Goal: Information Seeking & Learning: Learn about a topic

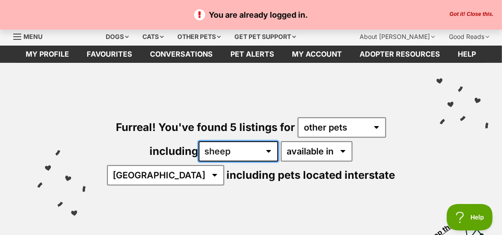
click at [237, 149] on select "all other pets Birds Chickens Cows Ducks Ferrets Fowls Goats Guinea Pigs Horses…" at bounding box center [239, 151] width 80 height 20
select select "any"
click at [199, 141] on select "all other pets Birds Chickens Cows Ducks Ferrets Fowls Goats Guinea Pigs Horses…" at bounding box center [239, 151] width 80 height 20
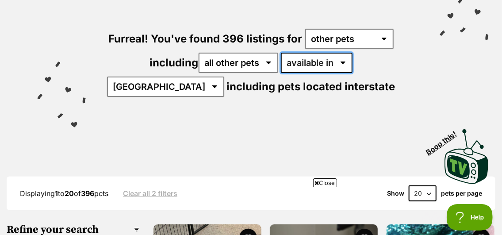
click at [310, 60] on select "available in located in" at bounding box center [317, 63] width 72 height 20
click at [281, 53] on select "available in located in" at bounding box center [317, 63] width 72 height 20
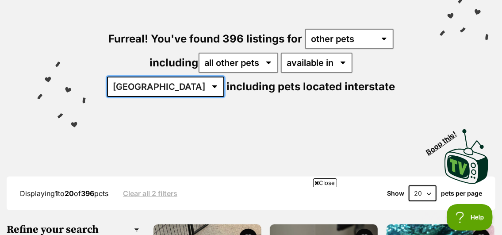
click at [224, 77] on select "[GEOGRAPHIC_DATA] [GEOGRAPHIC_DATA] [GEOGRAPHIC_DATA] [GEOGRAPHIC_DATA] [GEOGRA…" at bounding box center [165, 87] width 117 height 20
select select "SA"
click at [224, 77] on select "[GEOGRAPHIC_DATA] [GEOGRAPHIC_DATA] [GEOGRAPHIC_DATA] [GEOGRAPHIC_DATA] [GEOGRA…" at bounding box center [165, 87] width 117 height 20
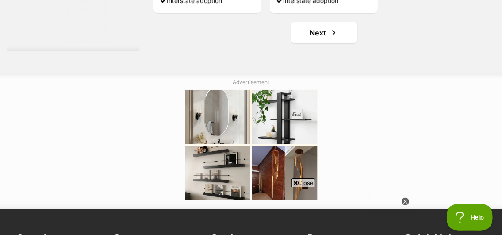
scroll to position [1990, 0]
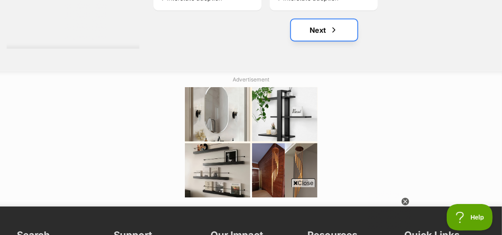
click at [318, 29] on link "Next" at bounding box center [324, 29] width 66 height 21
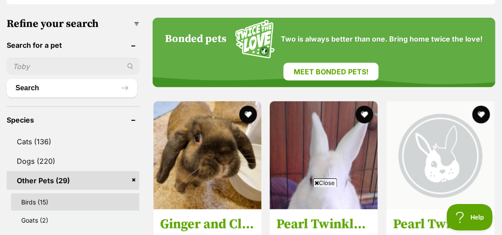
scroll to position [310, 0]
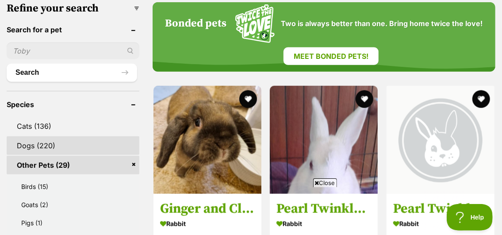
click at [43, 144] on link "Dogs (220)" at bounding box center [73, 145] width 133 height 19
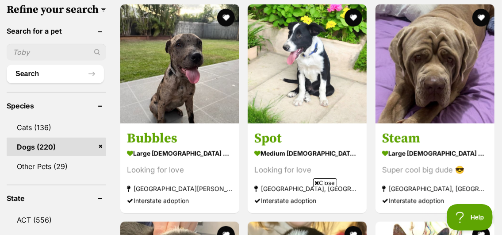
scroll to position [310, 0]
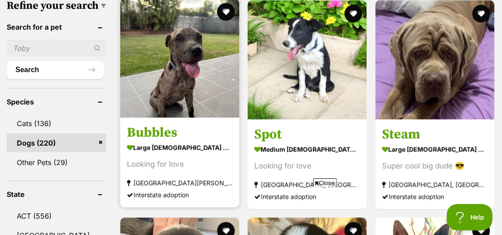
click at [190, 80] on img at bounding box center [179, 58] width 119 height 119
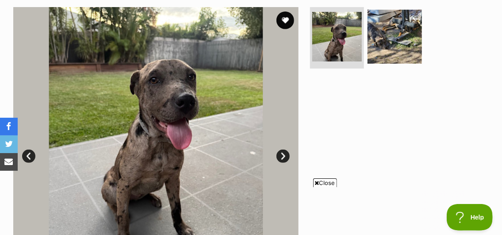
click at [322, 184] on span "Close" at bounding box center [325, 182] width 24 height 9
click at [281, 157] on link "Next" at bounding box center [282, 155] width 13 height 13
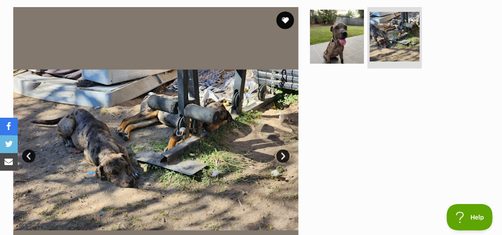
click at [280, 157] on link "Next" at bounding box center [282, 155] width 13 height 13
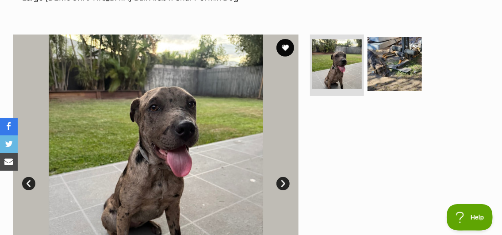
scroll to position [133, 0]
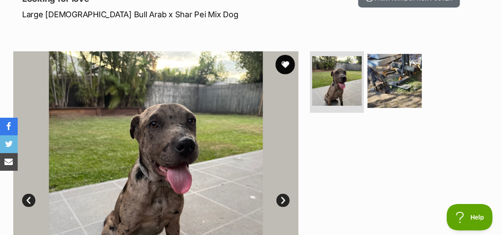
click at [285, 65] on button "favourite" at bounding box center [284, 64] width 19 height 19
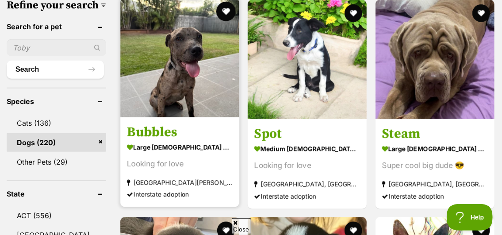
click at [222, 10] on button "favourite" at bounding box center [225, 11] width 19 height 19
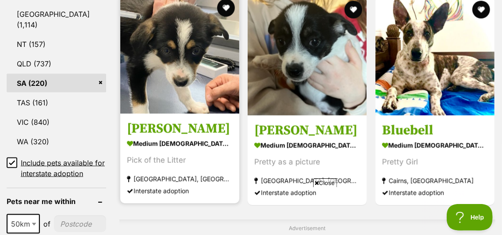
scroll to position [531, 0]
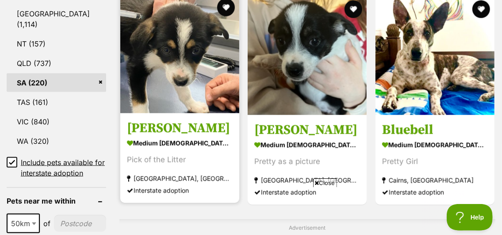
click at [199, 95] on img at bounding box center [179, 53] width 119 height 119
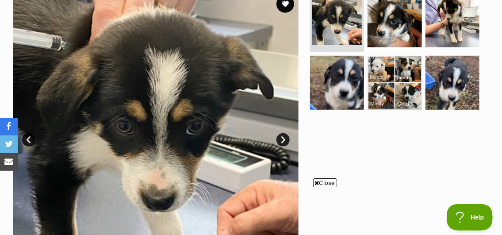
scroll to position [221, 0]
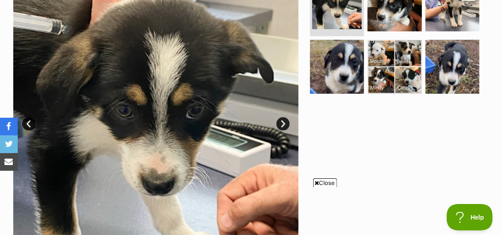
click at [281, 127] on link "Next" at bounding box center [282, 123] width 13 height 13
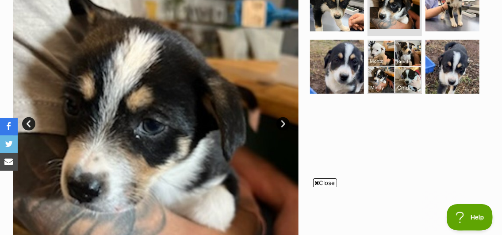
click at [281, 127] on link "Next" at bounding box center [282, 123] width 13 height 13
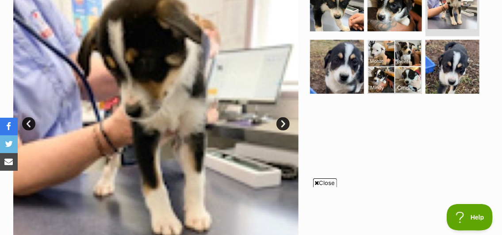
click at [281, 127] on link "Next" at bounding box center [282, 123] width 13 height 13
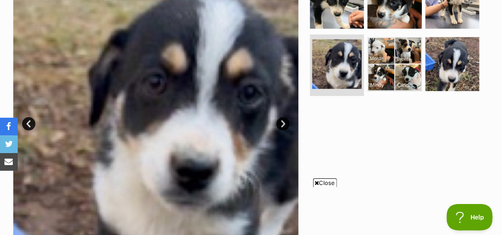
click at [281, 127] on link "Next" at bounding box center [282, 123] width 13 height 13
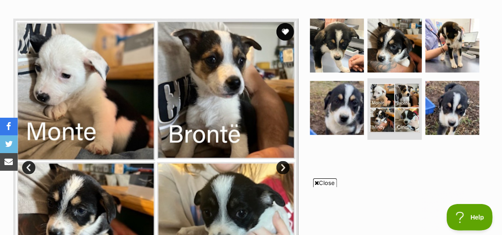
scroll to position [177, 0]
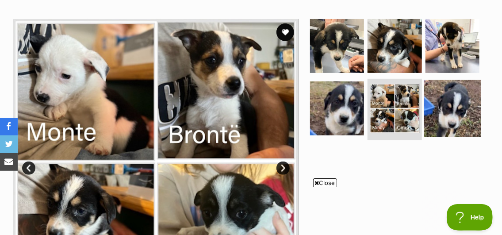
click at [452, 116] on img at bounding box center [452, 108] width 57 height 57
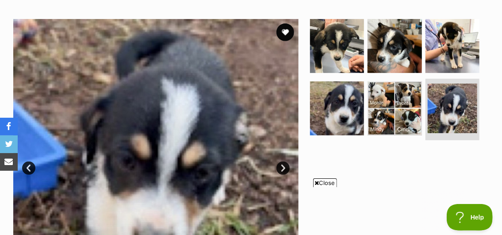
click at [321, 181] on span "Close" at bounding box center [325, 182] width 24 height 9
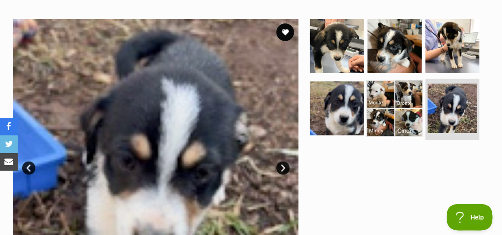
click at [400, 97] on img at bounding box center [394, 108] width 57 height 57
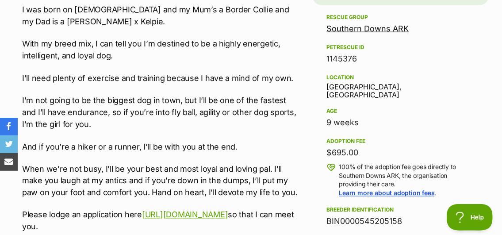
scroll to position [619, 0]
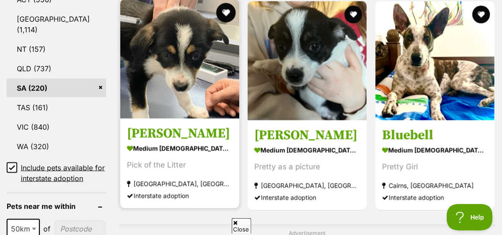
click at [224, 17] on button "favourite" at bounding box center [225, 12] width 19 height 19
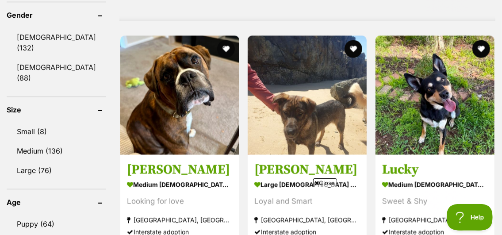
scroll to position [791, 0]
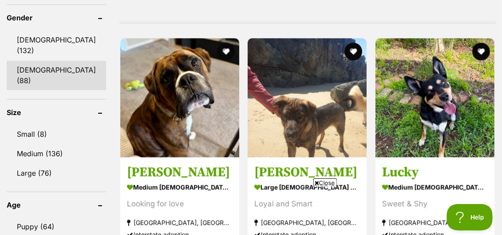
click at [44, 61] on link "[DEMOGRAPHIC_DATA] (88)" at bounding box center [56, 75] width 99 height 29
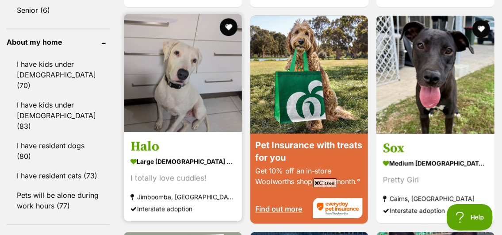
scroll to position [1017, 0]
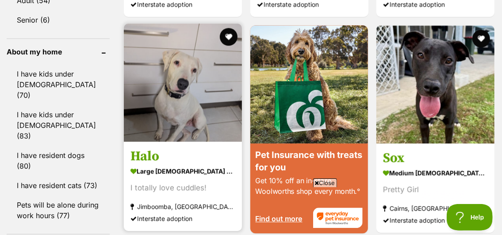
click at [157, 86] on img at bounding box center [183, 82] width 118 height 118
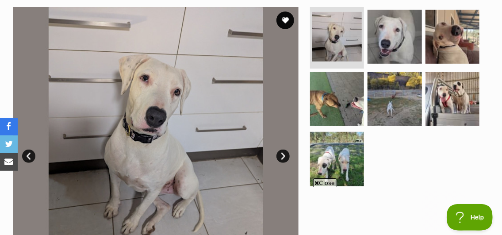
click at [282, 155] on link "Next" at bounding box center [282, 155] width 13 height 13
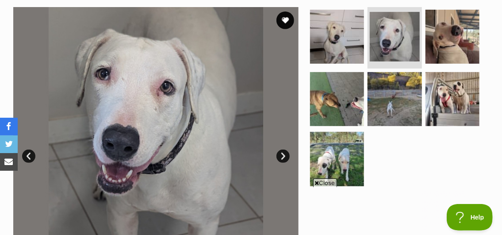
click at [282, 155] on link "Next" at bounding box center [282, 155] width 13 height 13
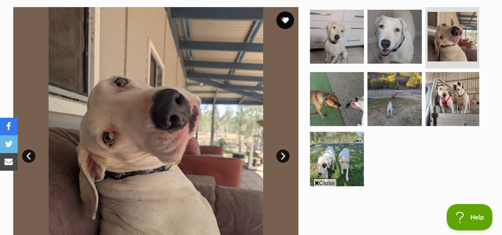
click at [283, 155] on link "Next" at bounding box center [282, 155] width 13 height 13
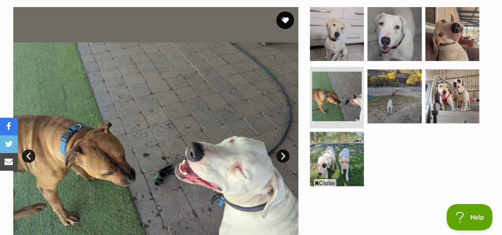
click at [283, 155] on link "Next" at bounding box center [282, 155] width 13 height 13
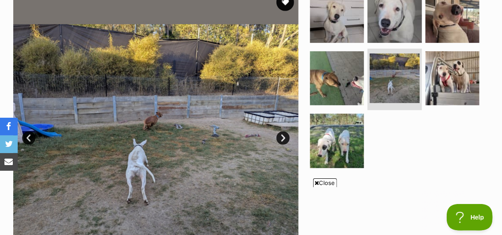
scroll to position [221, 0]
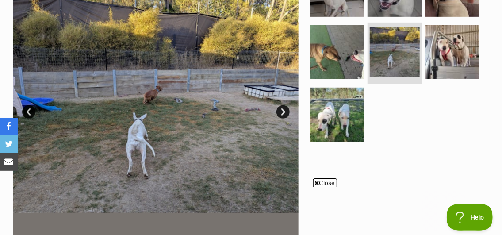
click at [284, 110] on link "Next" at bounding box center [282, 111] width 13 height 13
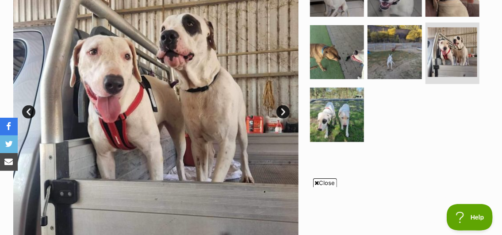
click at [284, 110] on link "Next" at bounding box center [282, 111] width 13 height 13
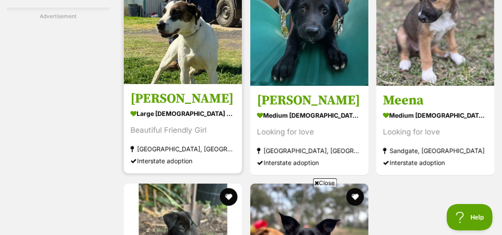
scroll to position [1587, 0]
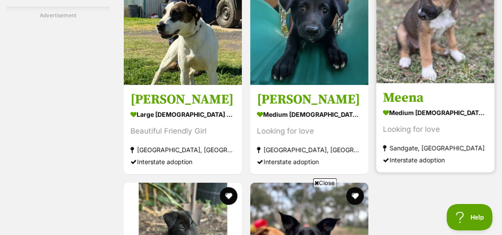
click at [417, 77] on img at bounding box center [435, 24] width 118 height 118
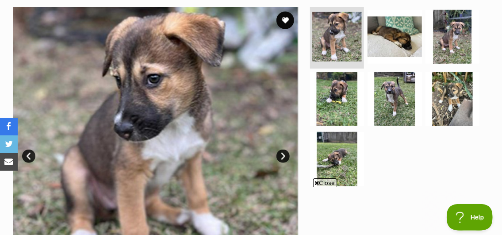
click at [279, 154] on link "Next" at bounding box center [282, 155] width 13 height 13
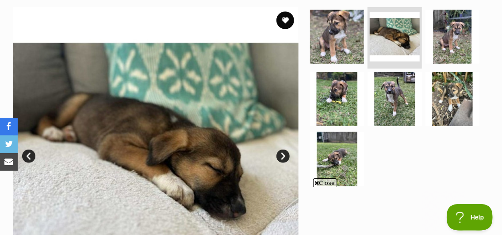
click at [279, 154] on link "Next" at bounding box center [282, 155] width 13 height 13
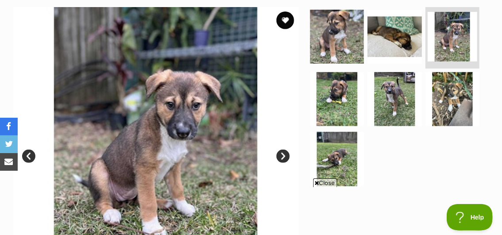
click at [317, 182] on icon at bounding box center [317, 183] width 4 height 6
click at [282, 157] on link "Next" at bounding box center [282, 155] width 13 height 13
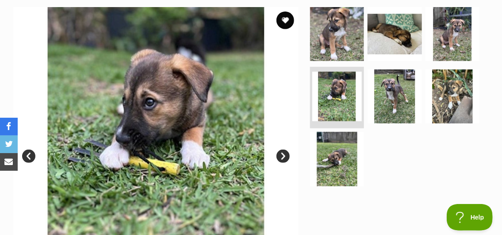
click at [283, 157] on link "Next" at bounding box center [282, 155] width 13 height 13
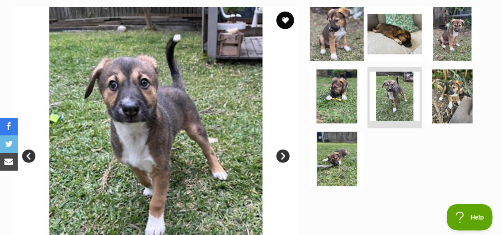
click at [283, 157] on link "Next" at bounding box center [282, 155] width 13 height 13
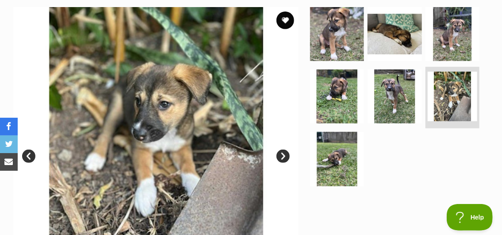
click at [283, 157] on link "Next" at bounding box center [282, 155] width 13 height 13
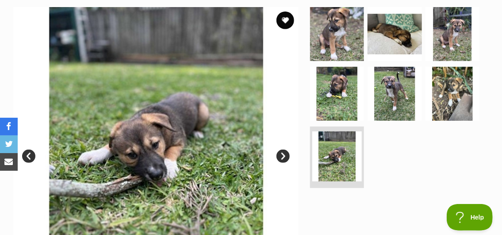
click at [283, 157] on link "Next" at bounding box center [282, 155] width 13 height 13
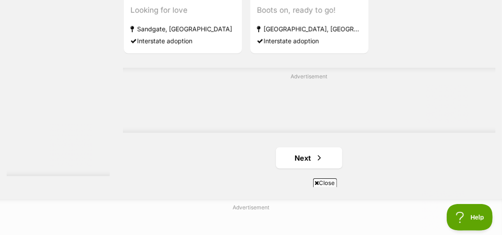
scroll to position [1857, 0]
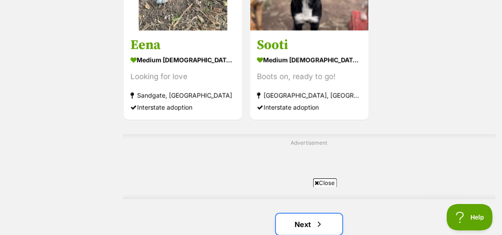
click at [310, 214] on link "Next" at bounding box center [309, 224] width 66 height 21
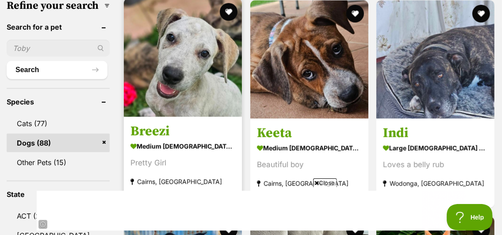
click at [172, 86] on img at bounding box center [183, 58] width 118 height 118
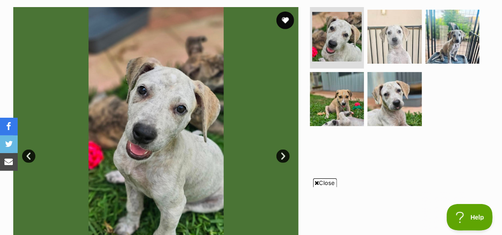
click at [283, 155] on link "Next" at bounding box center [282, 155] width 13 height 13
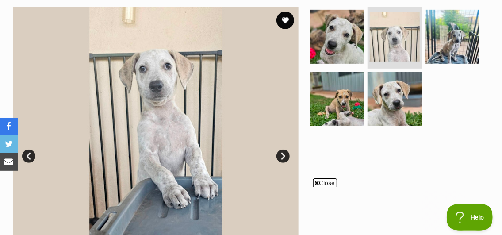
click at [283, 155] on link "Next" at bounding box center [282, 155] width 13 height 13
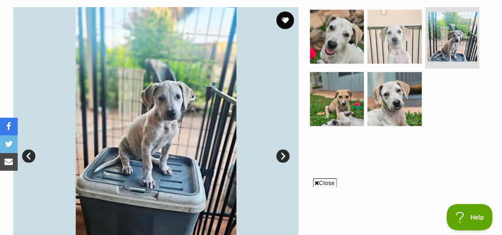
click at [283, 155] on link "Next" at bounding box center [282, 155] width 13 height 13
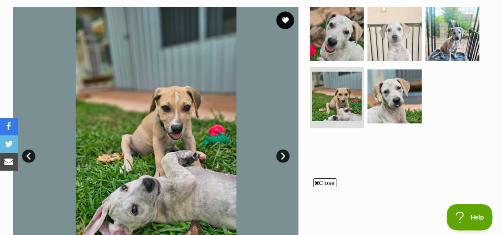
click at [283, 155] on link "Next" at bounding box center [282, 155] width 13 height 13
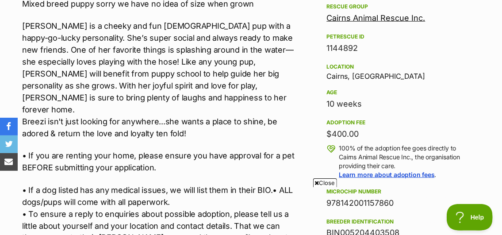
scroll to position [531, 0]
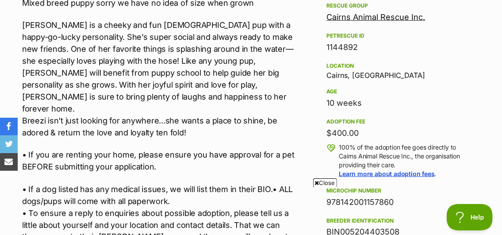
click at [340, 20] on link "Cairns Animal Rescue Inc." at bounding box center [376, 16] width 99 height 9
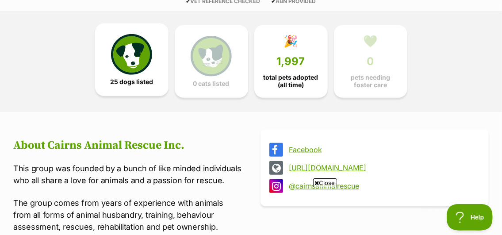
click at [128, 57] on img at bounding box center [131, 54] width 41 height 41
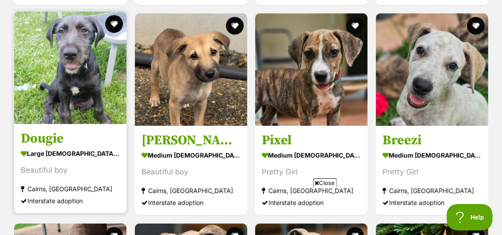
scroll to position [1199, 0]
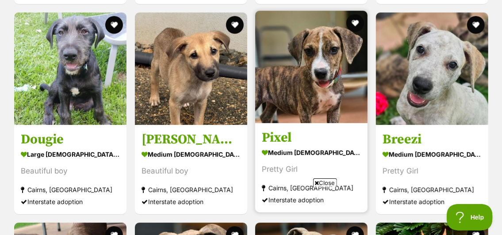
click at [314, 96] on img at bounding box center [311, 67] width 112 height 112
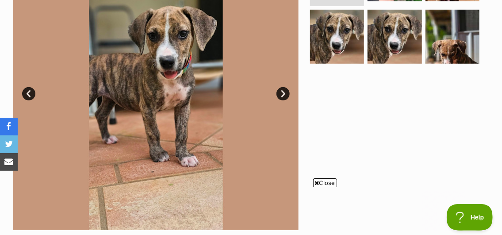
scroll to position [177, 0]
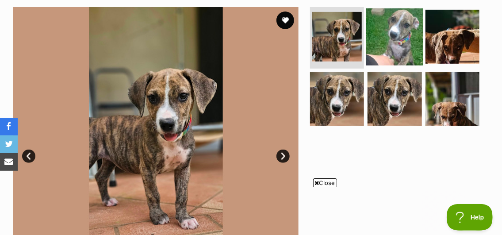
click at [404, 44] on img at bounding box center [394, 36] width 57 height 57
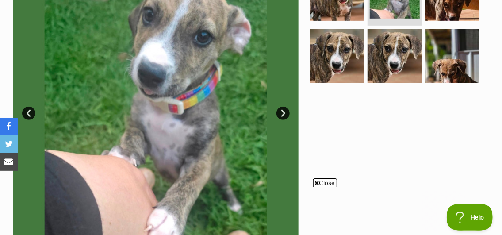
scroll to position [221, 0]
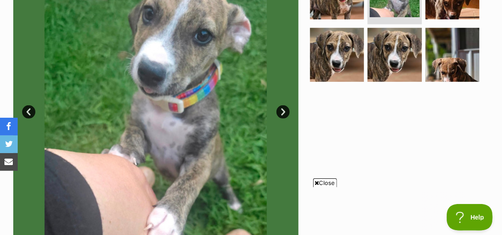
click at [283, 111] on link "Next" at bounding box center [282, 111] width 13 height 13
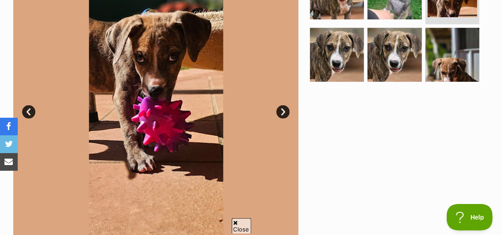
click at [283, 111] on link "Next" at bounding box center [282, 111] width 13 height 13
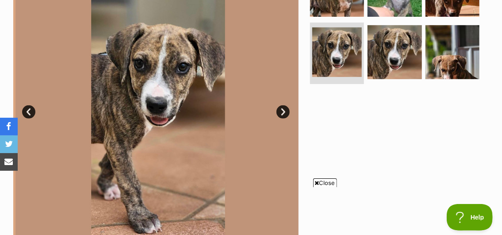
scroll to position [0, 0]
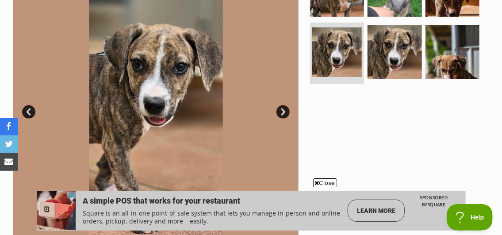
click at [283, 111] on link "Next" at bounding box center [282, 111] width 13 height 13
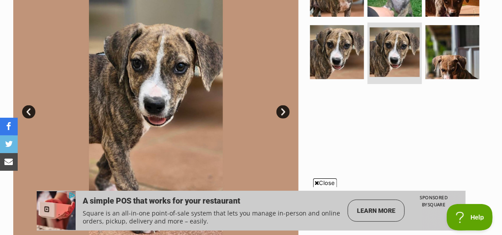
click at [283, 111] on link "Next" at bounding box center [282, 111] width 13 height 13
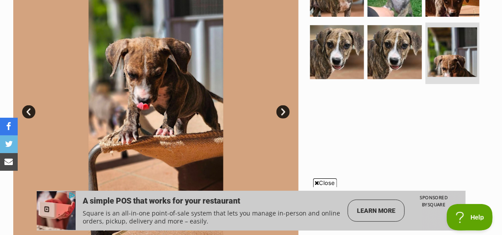
click at [283, 111] on link "Next" at bounding box center [282, 111] width 13 height 13
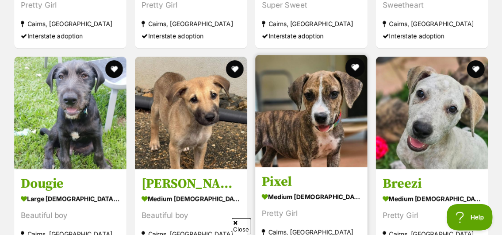
click at [356, 65] on button "favourite" at bounding box center [354, 66] width 19 height 19
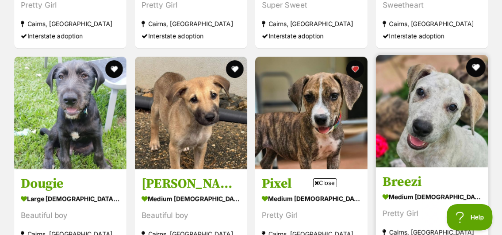
click at [475, 64] on button "favourite" at bounding box center [475, 66] width 19 height 19
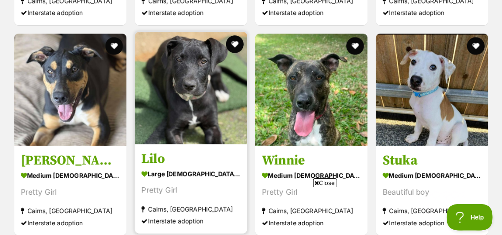
scroll to position [1597, 0]
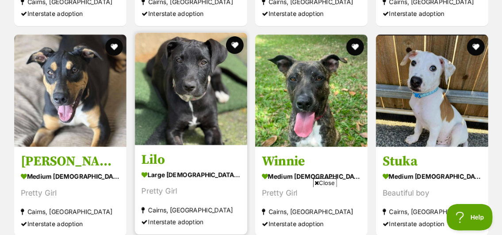
click at [187, 95] on img at bounding box center [191, 89] width 112 height 112
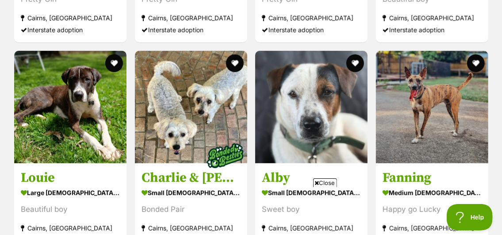
scroll to position [1774, 0]
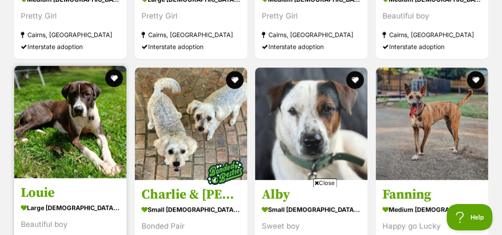
click at [66, 142] on img at bounding box center [70, 122] width 112 height 112
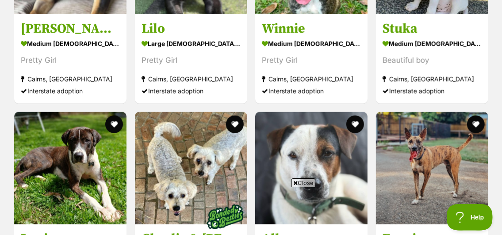
scroll to position [0, 0]
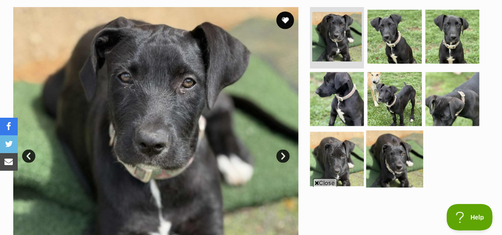
click at [399, 159] on img at bounding box center [394, 158] width 57 height 57
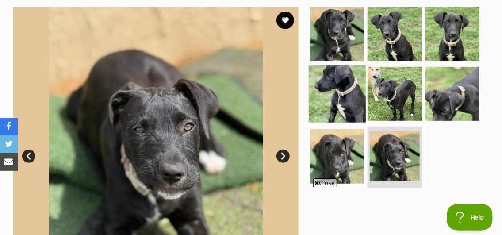
click at [340, 100] on img at bounding box center [336, 93] width 57 height 57
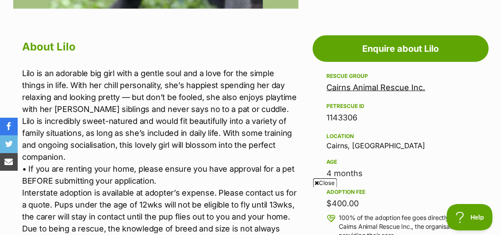
scroll to position [442, 0]
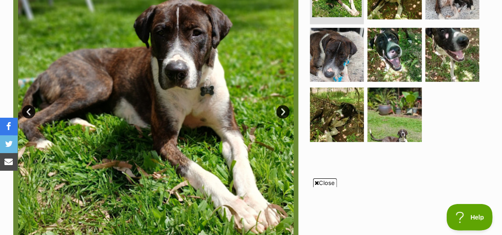
click at [282, 112] on link "Next" at bounding box center [282, 111] width 13 height 13
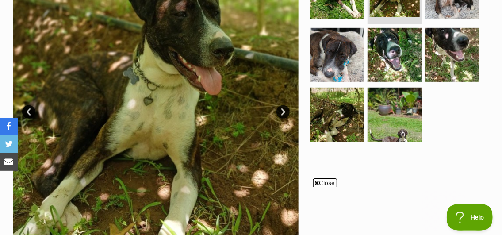
click at [282, 112] on link "Next" at bounding box center [282, 111] width 13 height 13
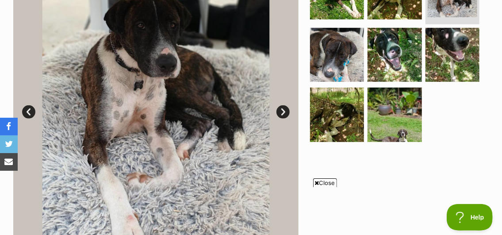
click at [282, 112] on link "Next" at bounding box center [282, 111] width 13 height 13
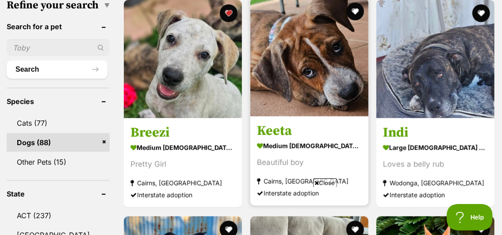
click at [297, 73] on img at bounding box center [309, 57] width 118 height 118
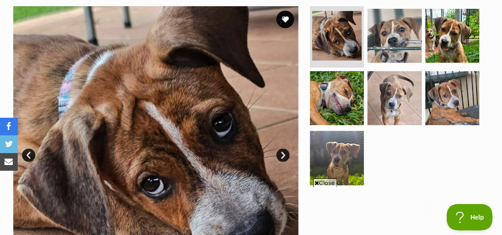
scroll to position [177, 0]
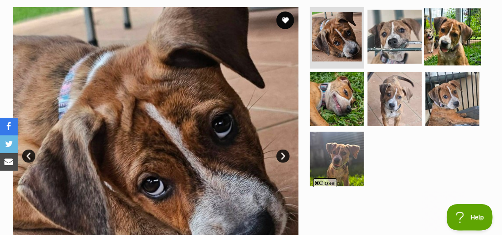
click at [443, 41] on img at bounding box center [452, 36] width 57 height 57
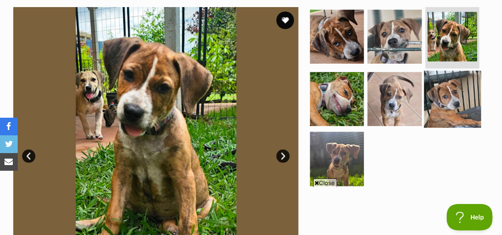
click at [458, 77] on img at bounding box center [452, 99] width 57 height 57
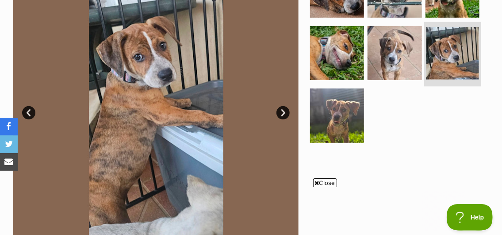
scroll to position [221, 0]
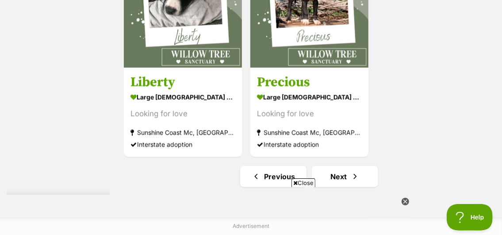
scroll to position [1991, 0]
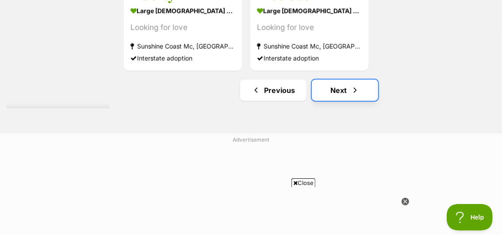
click at [334, 101] on link "Next" at bounding box center [345, 90] width 66 height 21
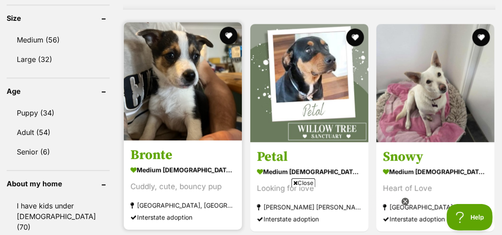
scroll to position [884, 0]
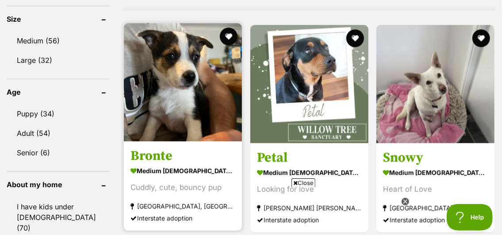
click at [183, 114] on img at bounding box center [183, 82] width 118 height 118
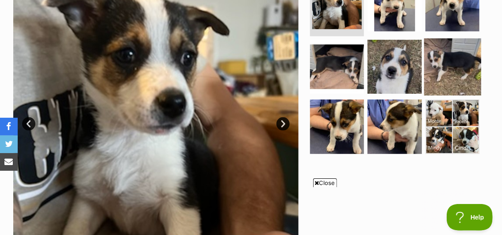
click at [435, 73] on img at bounding box center [452, 66] width 57 height 57
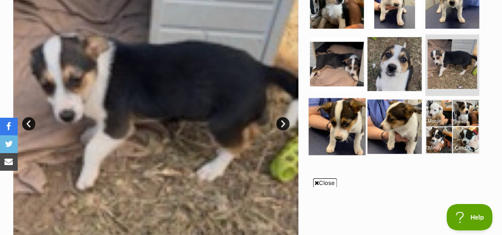
click at [339, 127] on img at bounding box center [336, 126] width 57 height 57
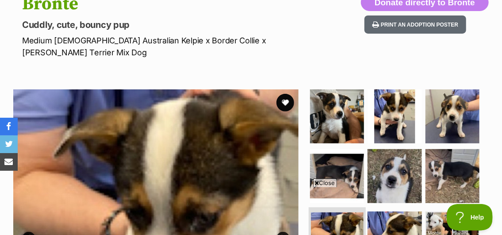
scroll to position [88, 0]
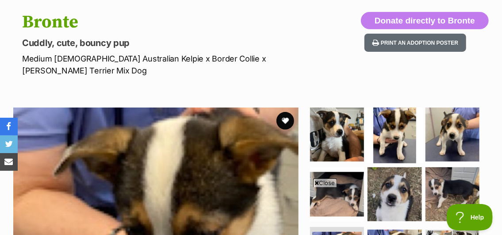
click at [394, 133] on img at bounding box center [394, 134] width 57 height 57
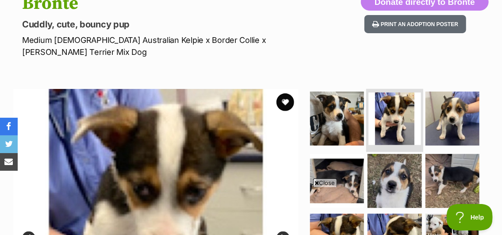
scroll to position [177, 0]
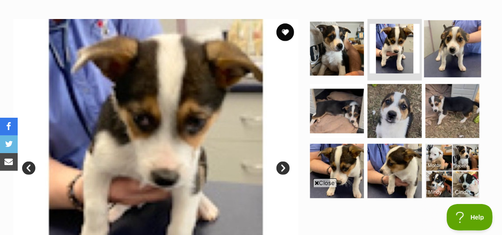
click at [449, 54] on img at bounding box center [452, 48] width 57 height 57
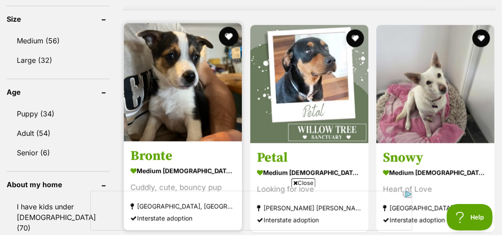
click at [222, 39] on button "favourite" at bounding box center [228, 36] width 19 height 19
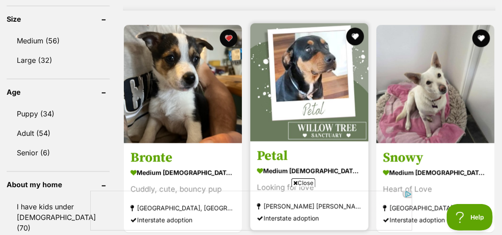
click at [302, 80] on img at bounding box center [309, 82] width 118 height 118
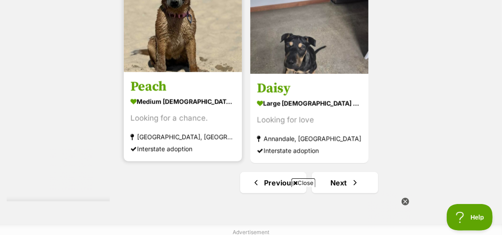
scroll to position [2123, 0]
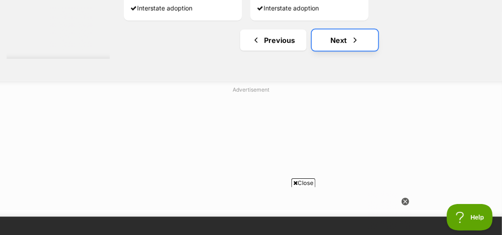
click at [351, 46] on span "Next page" at bounding box center [355, 40] width 9 height 11
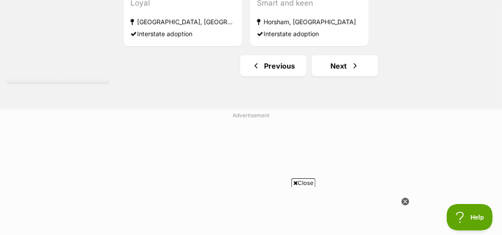
scroll to position [2078, 0]
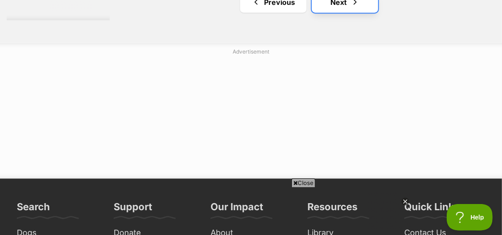
click at [340, 13] on link "Next" at bounding box center [345, 2] width 66 height 21
